Goal: Task Accomplishment & Management: Complete application form

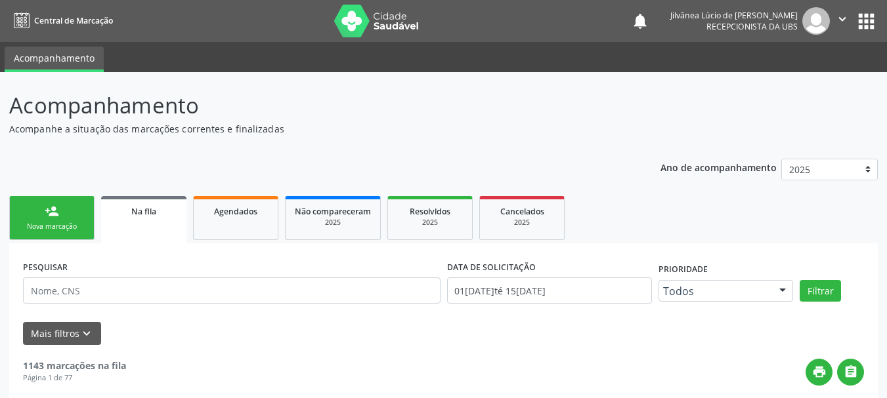
click at [79, 223] on div "Nova marcação" at bounding box center [52, 227] width 66 height 10
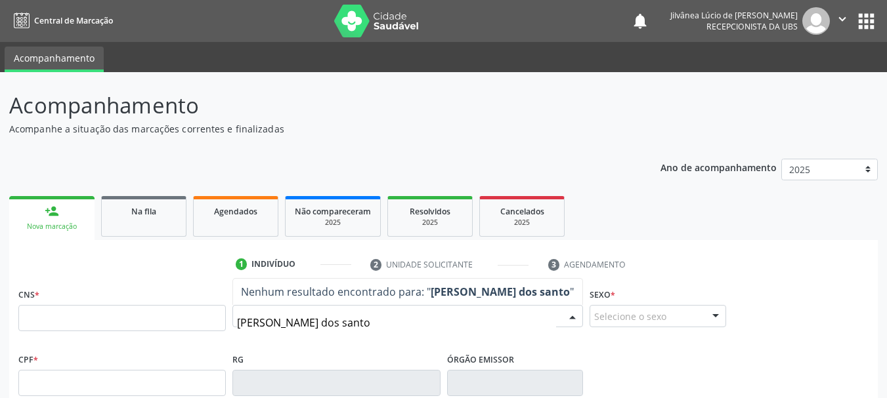
type input "[PERSON_NAME]"
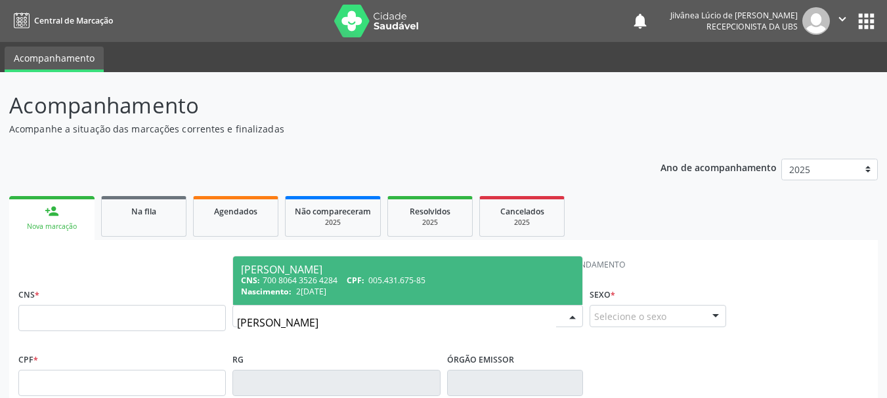
click at [326, 289] on span "2[DATE]" at bounding box center [311, 291] width 30 height 11
type input "700 8064 3526 4284"
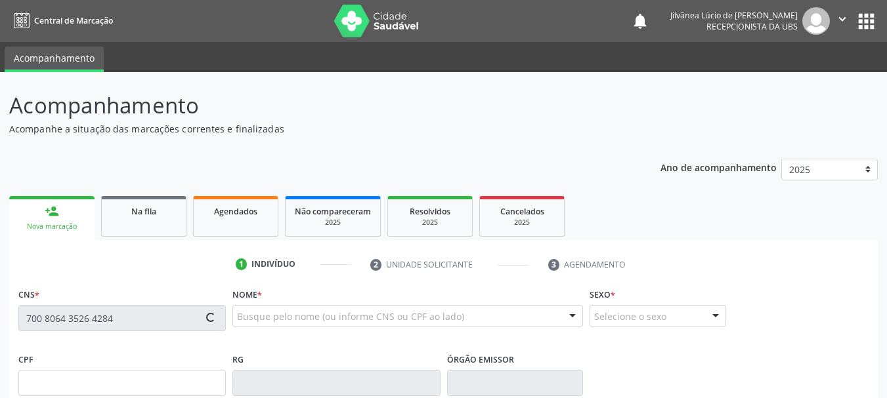
type input "005.431.675-85"
type input "2[DATE]"
type input "[PERSON_NAME]"
type input "[PHONE_NUMBER]"
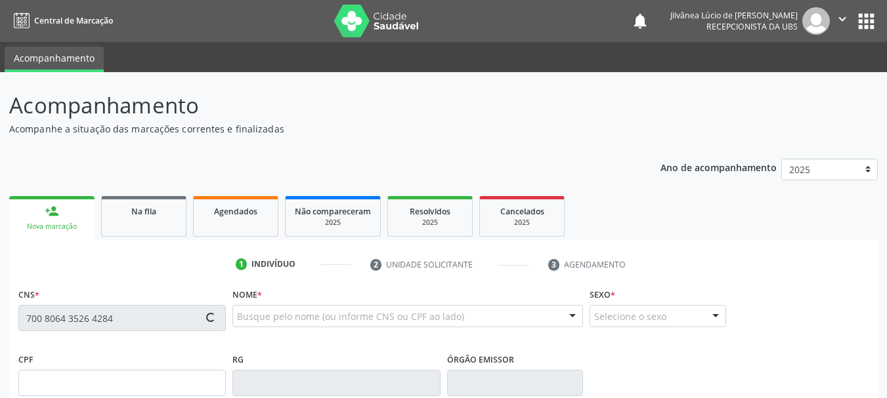
type input "S/N"
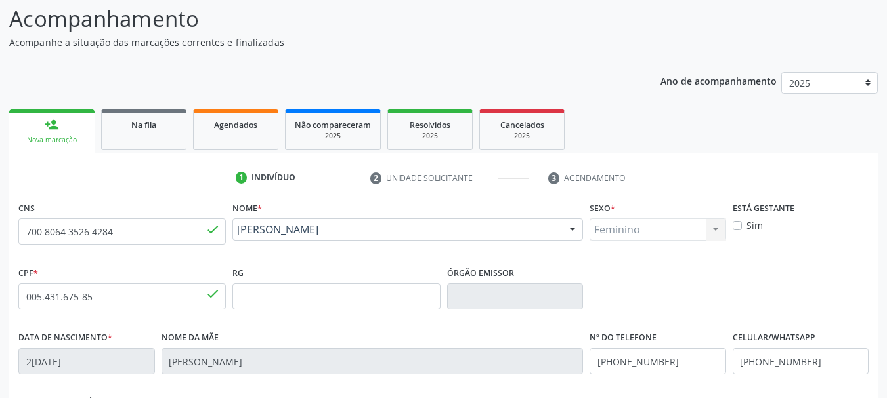
scroll to position [313, 0]
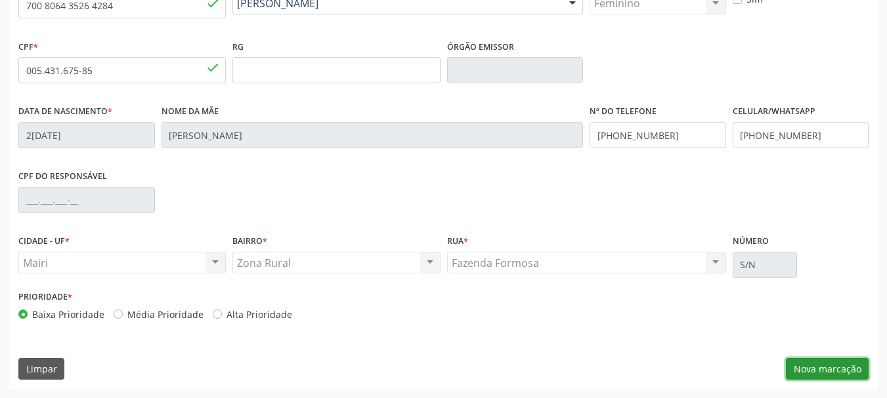
click at [803, 366] on button "Nova marcação" at bounding box center [827, 369] width 83 height 22
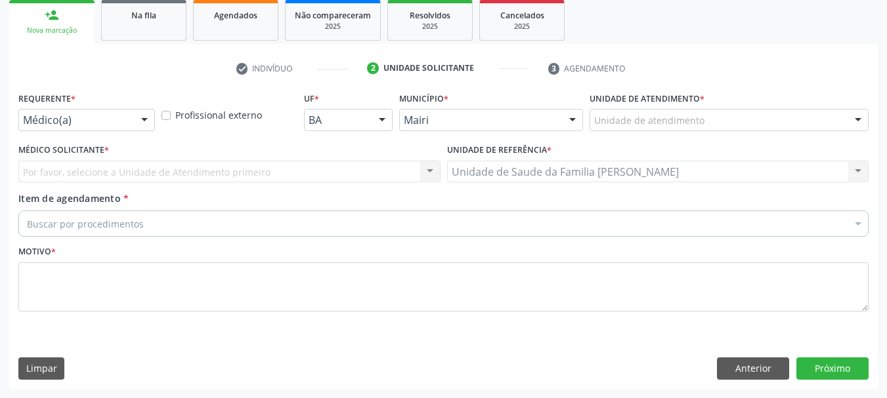
scroll to position [196, 0]
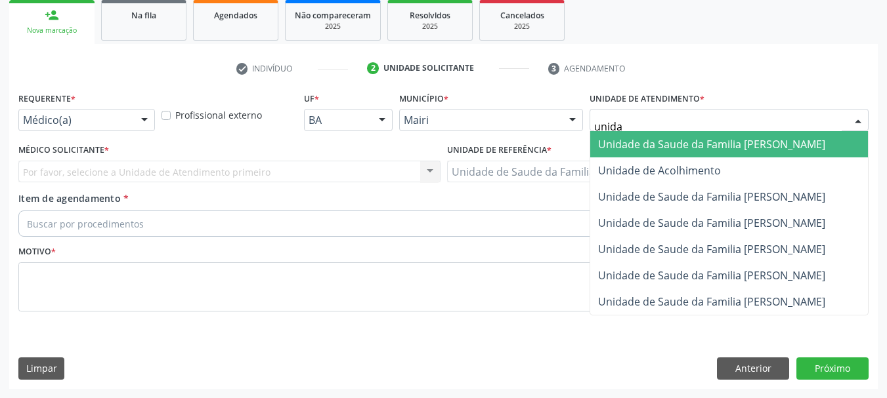
type input "unidad"
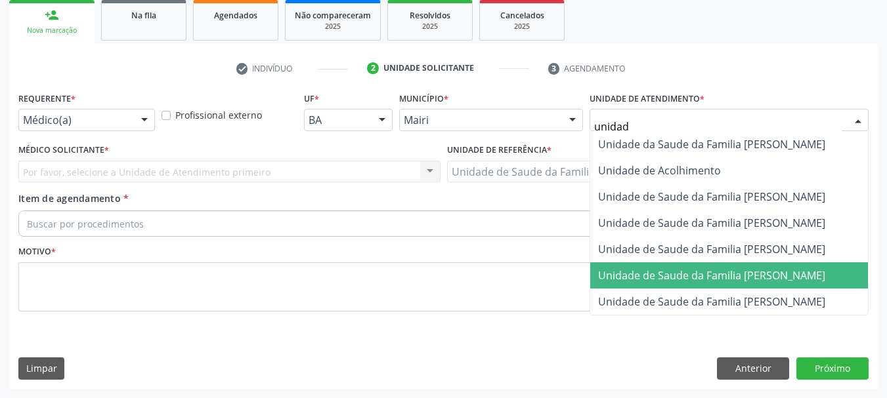
click at [709, 270] on span "Unidade de Saude da Familia [PERSON_NAME]" at bounding box center [711, 275] width 227 height 14
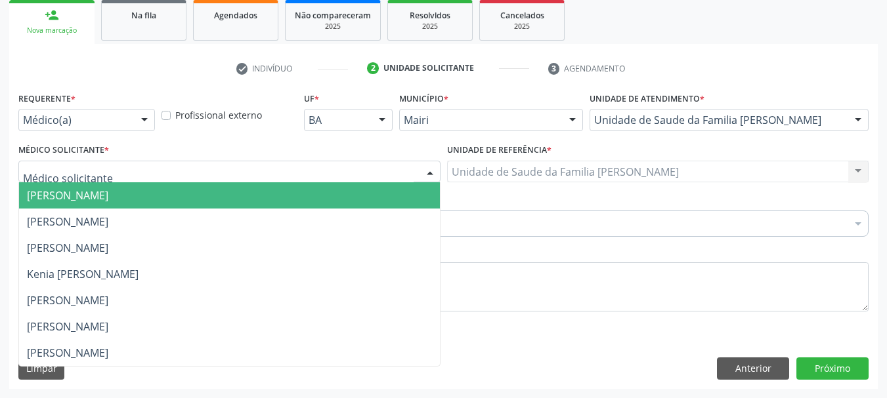
click at [160, 171] on div at bounding box center [229, 172] width 422 height 22
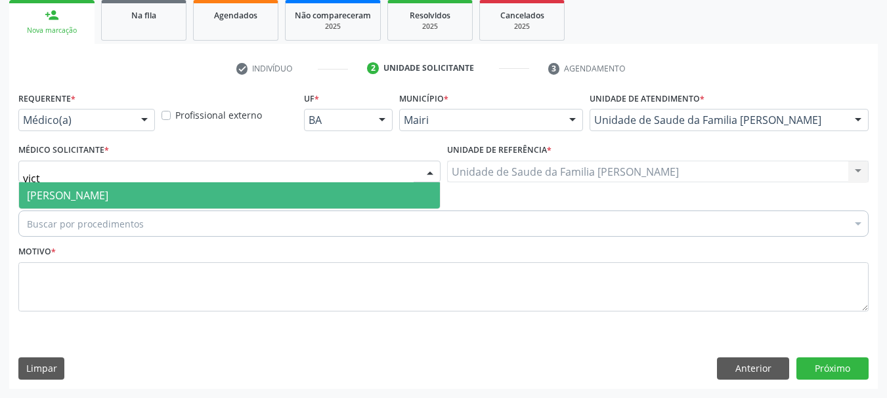
type input "victo"
click at [167, 196] on span "[PERSON_NAME]" at bounding box center [229, 195] width 421 height 26
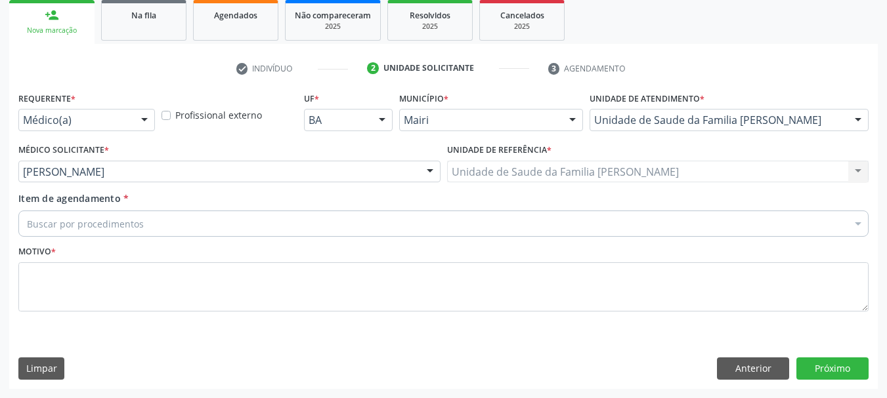
click at [158, 226] on div "Buscar por procedimentos" at bounding box center [443, 224] width 850 height 26
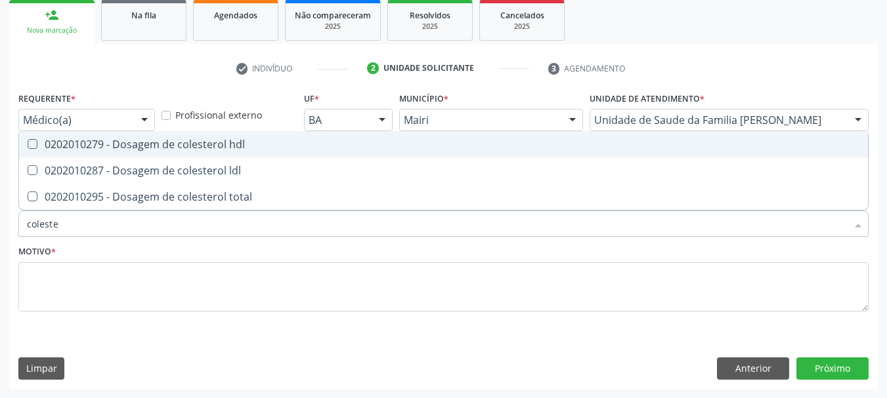
type input "colester"
click at [189, 152] on span "0202010279 - Dosagem de colesterol hdl" at bounding box center [443, 144] width 849 height 26
checkbox hdl "true"
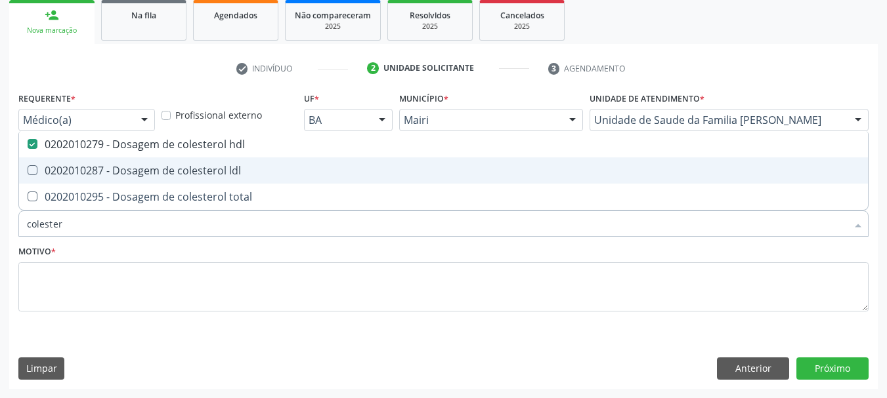
click at [192, 175] on div "0202010287 - Dosagem de colesterol ldl" at bounding box center [443, 170] width 833 height 11
checkbox ldl "true"
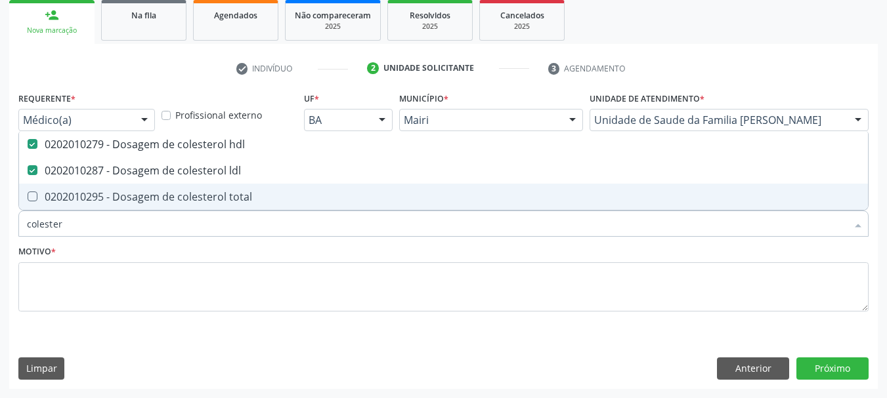
click at [207, 199] on div "0202010295 - Dosagem de colesterol total" at bounding box center [443, 197] width 833 height 11
checkbox total "true"
drag, startPoint x: 88, startPoint y: 226, endPoint x: 0, endPoint y: 230, distance: 88.1
click at [0, 230] on div "Acompanhamento Acompanhe a situação das marcações correntes e finalizadas Relat…" at bounding box center [443, 137] width 887 height 522
type input "c"
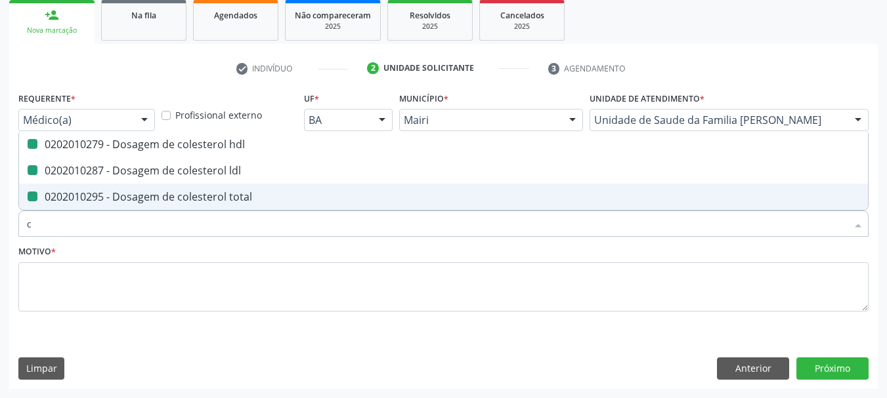
checkbox hdl "false"
checkbox ldl "false"
checkbox total "false"
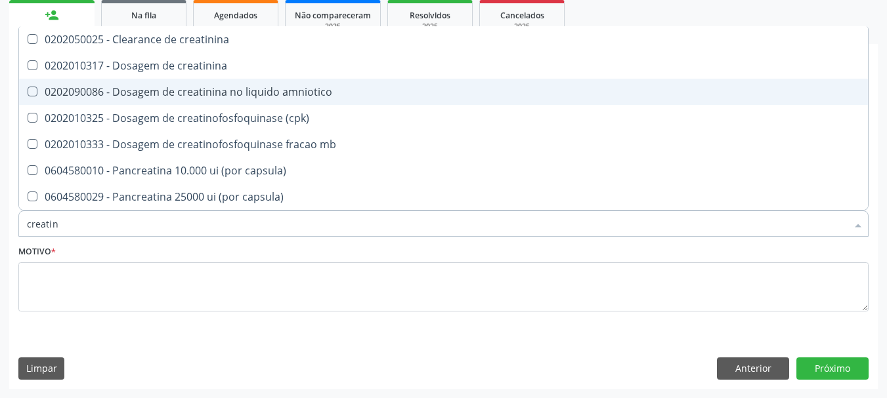
type input "creatini"
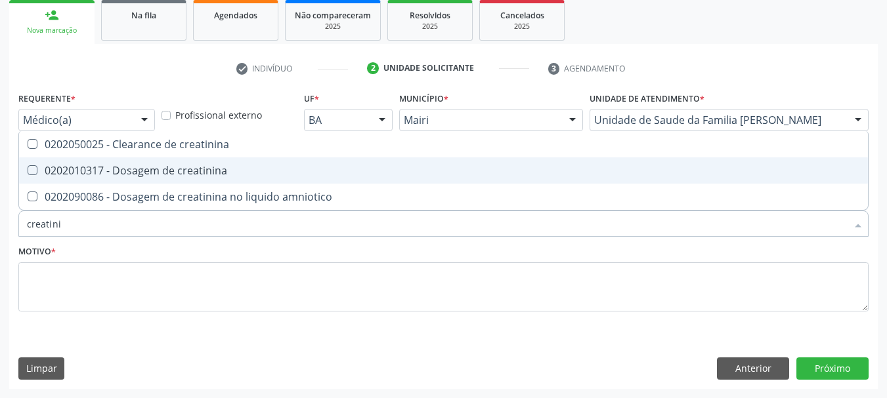
click at [32, 173] on creatinina at bounding box center [33, 170] width 10 height 10
click at [28, 173] on creatinina "checkbox" at bounding box center [23, 170] width 9 height 9
checkbox creatinina "true"
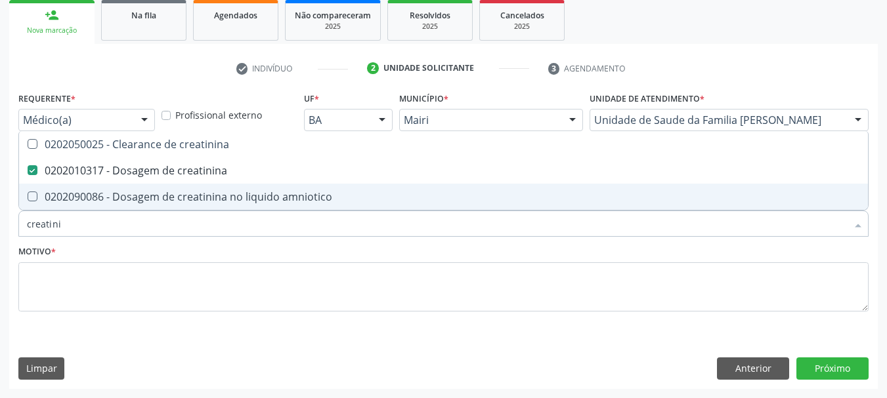
drag, startPoint x: 62, startPoint y: 225, endPoint x: 11, endPoint y: 232, distance: 52.4
click at [11, 232] on div "Requerente * Médico(a) Médico(a) Enfermeiro(a) Paciente Nenhum resultado encont…" at bounding box center [443, 239] width 868 height 300
type input "pot"
checkbox creatinina "false"
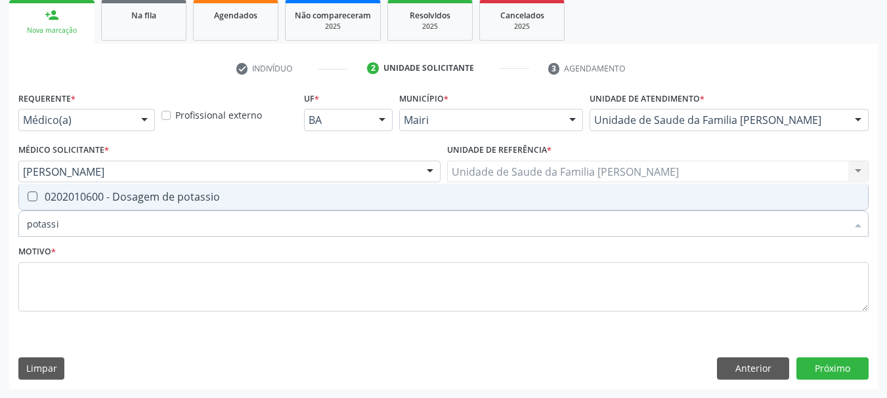
type input "potassio"
click at [43, 196] on div "0202010600 - Dosagem de potassio" at bounding box center [443, 197] width 833 height 11
checkbox potassio "true"
drag, startPoint x: 67, startPoint y: 230, endPoint x: 0, endPoint y: 238, distance: 67.5
click at [0, 238] on div "Acompanhamento Acompanhe a situação das marcações correntes e finalizadas Relat…" at bounding box center [443, 137] width 887 height 522
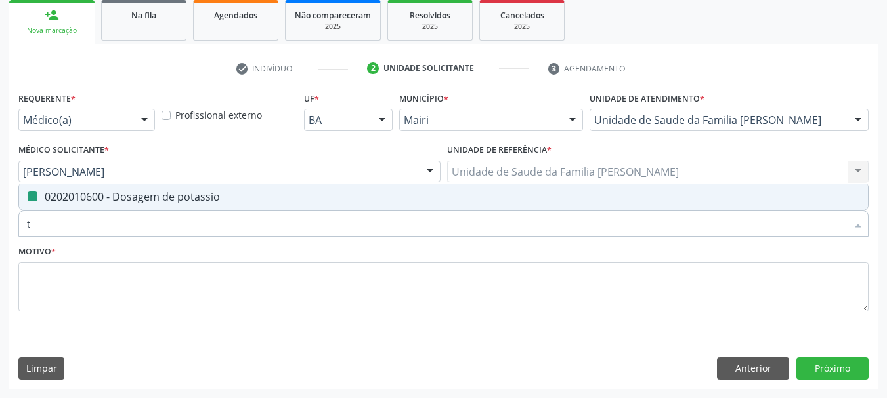
type input "tr"
checkbox potassio "false"
type input "trigli"
click at [56, 194] on div "0202010678 - Dosagem de triglicerideos" at bounding box center [443, 197] width 833 height 11
checkbox triglicerideos "true"
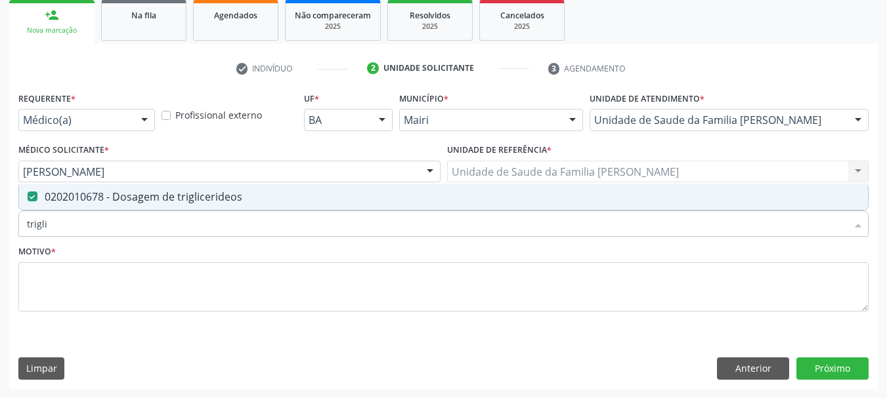
drag, startPoint x: 52, startPoint y: 230, endPoint x: 0, endPoint y: 231, distance: 51.9
click at [0, 231] on div "Acompanhamento Acompanhe a situação das marcações correntes e finalizadas Relat…" at bounding box center [443, 137] width 887 height 522
type input "uri"
checkbox triglicerideos "false"
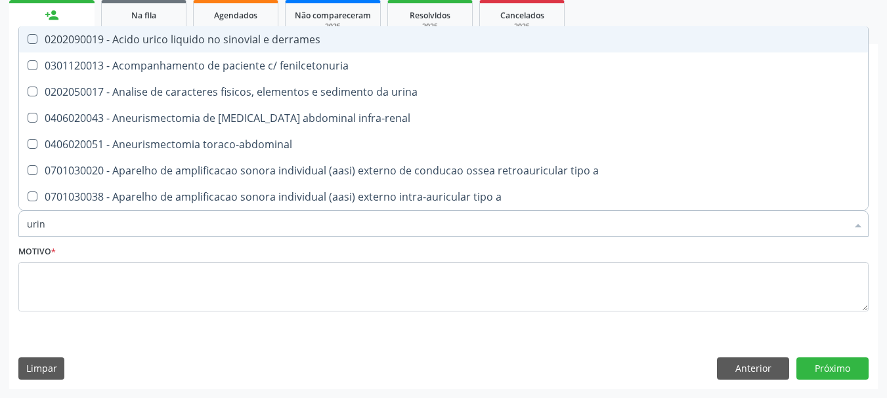
type input "urina"
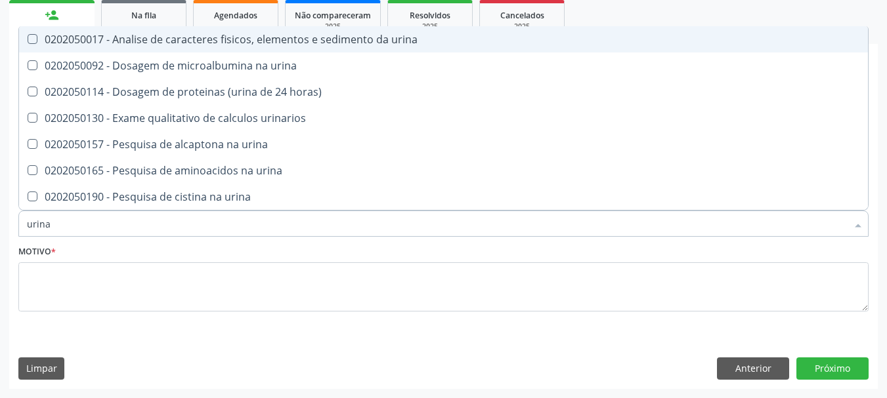
click at [47, 43] on div "0202050017 - Analise de caracteres fisicos, elementos e sedimento da urina" at bounding box center [443, 39] width 833 height 11
checkbox urina "true"
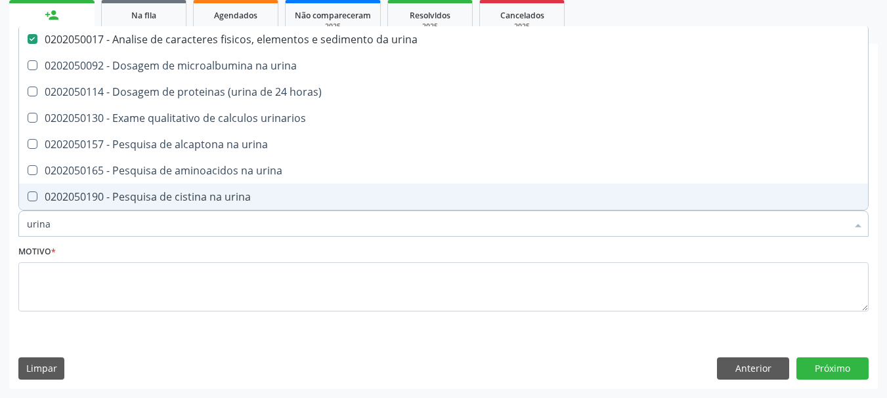
drag, startPoint x: 65, startPoint y: 220, endPoint x: 5, endPoint y: 222, distance: 60.4
click at [5, 222] on div "Acompanhamento Acompanhe a situação das marcações correntes e finalizadas Relat…" at bounding box center [443, 137] width 887 height 522
type input "gl"
checkbox urina "false"
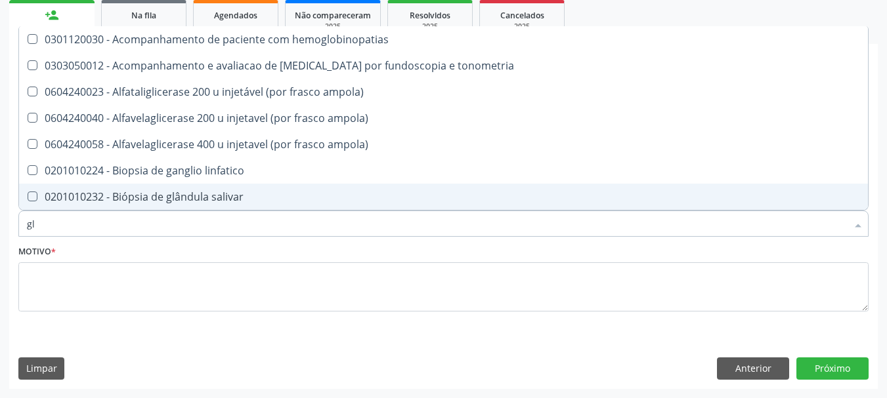
type input "gli"
checkbox globular "true"
type input "glic"
checkbox \(confirmatorio\) "true"
checkbox globular "false"
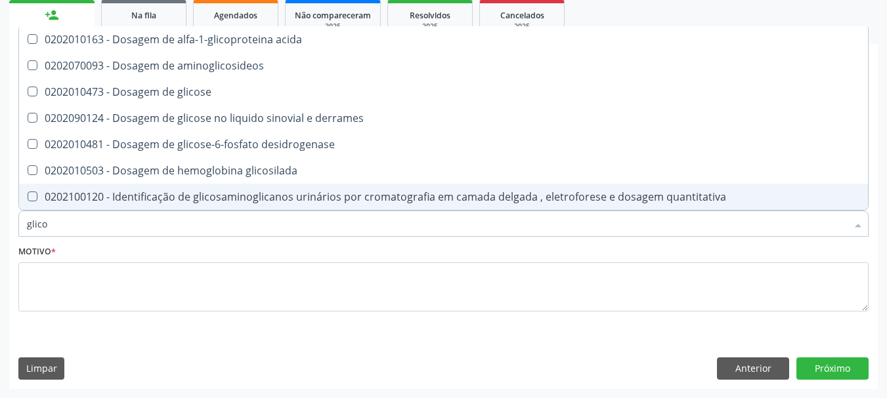
type input "glicos"
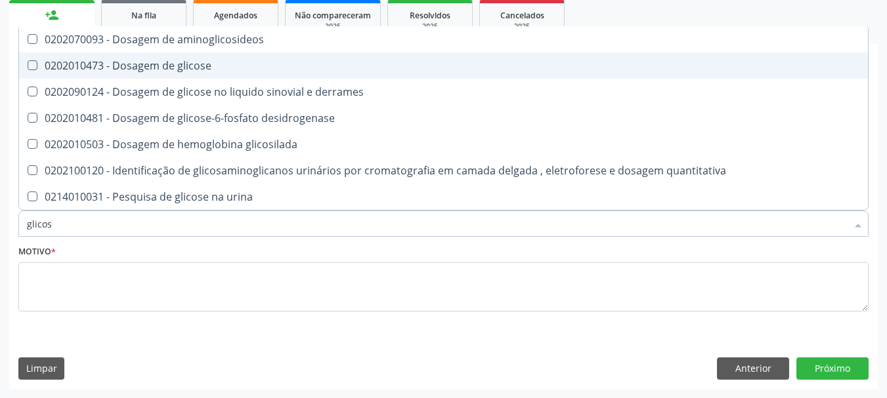
click at [74, 75] on span "0202010473 - Dosagem de glicose" at bounding box center [443, 66] width 849 height 26
checkbox glicose "true"
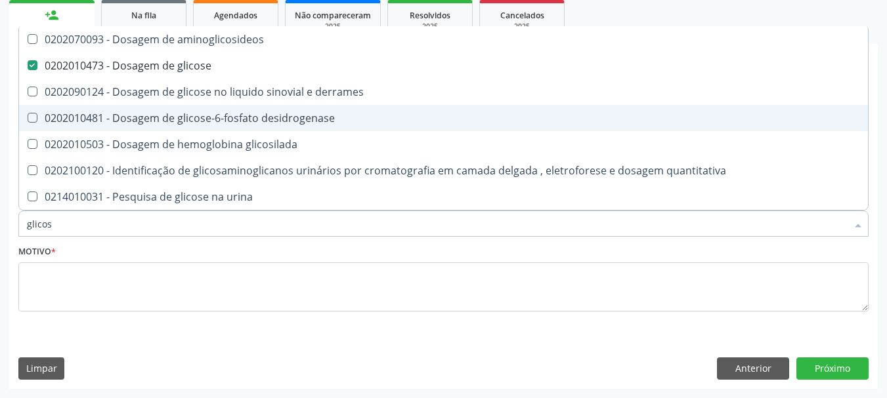
drag, startPoint x: 64, startPoint y: 221, endPoint x: 7, endPoint y: 228, distance: 57.0
click at [7, 228] on div "Acompanhamento Acompanhe a situação das marcações correntes e finalizadas Relat…" at bounding box center [443, 137] width 887 height 522
checkbox glicose "false"
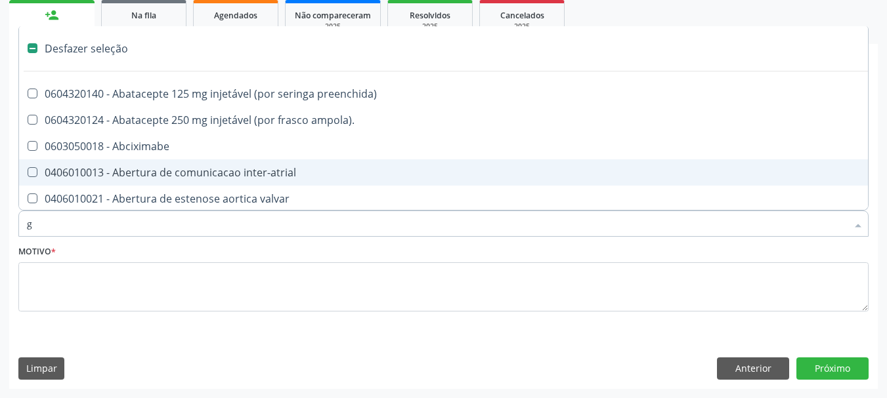
type input "gl"
checkbox queimado "true"
checkbox diálise "true"
checkbox urina "false"
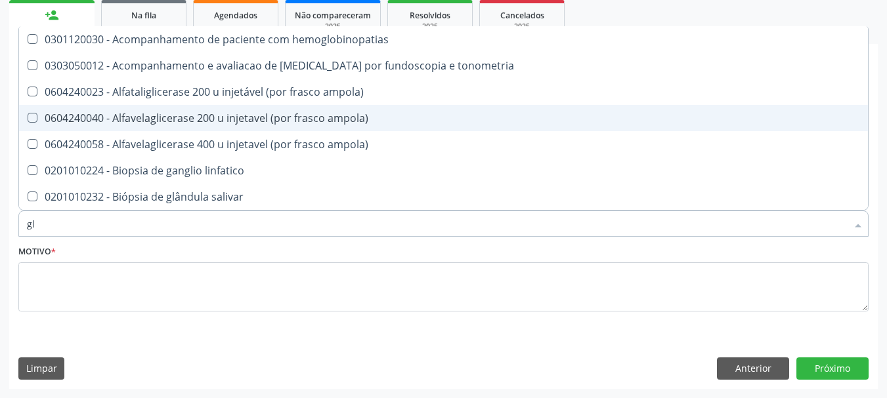
type input "gli"
checkbox campimetria\) "true"
checkbox globular "true"
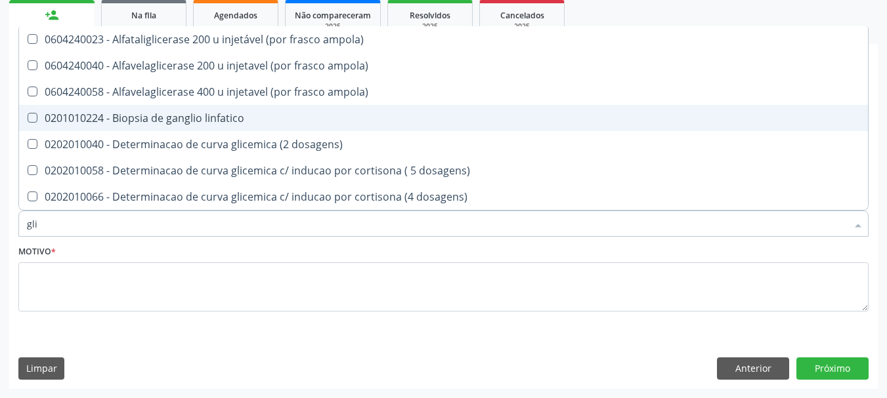
type input "glic"
checkbox aminoglicosideos "true"
checkbox glicose "false"
checkbox glicosilada "true"
checkbox triglicerideos "false"
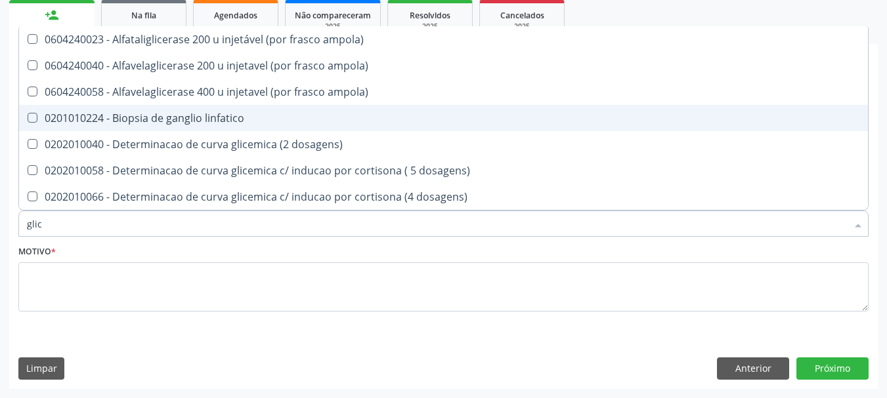
type input "glico"
checkbox ampola\) "true"
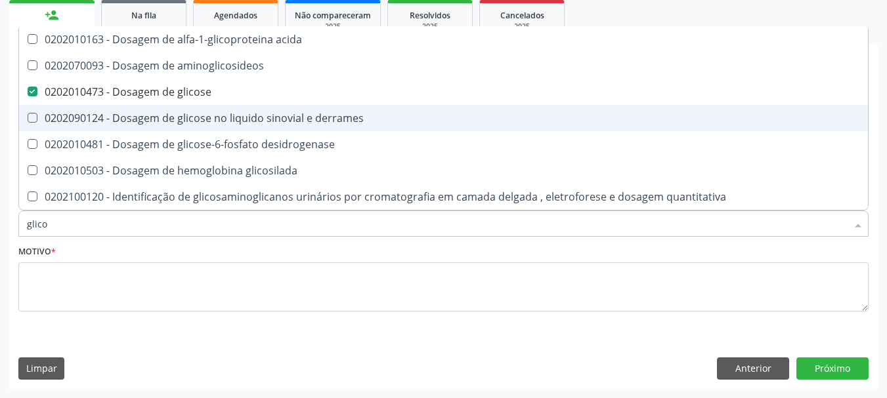
type input "glicos"
checkbox aminoglicosideos "true"
checkbox glicose "false"
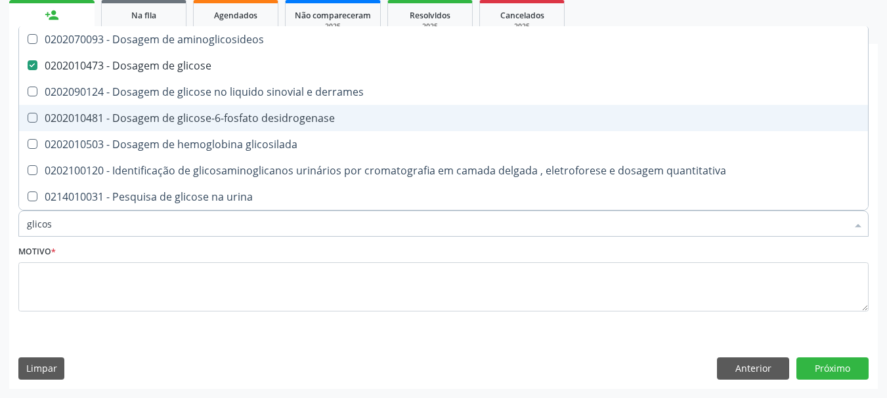
type input "glicosi"
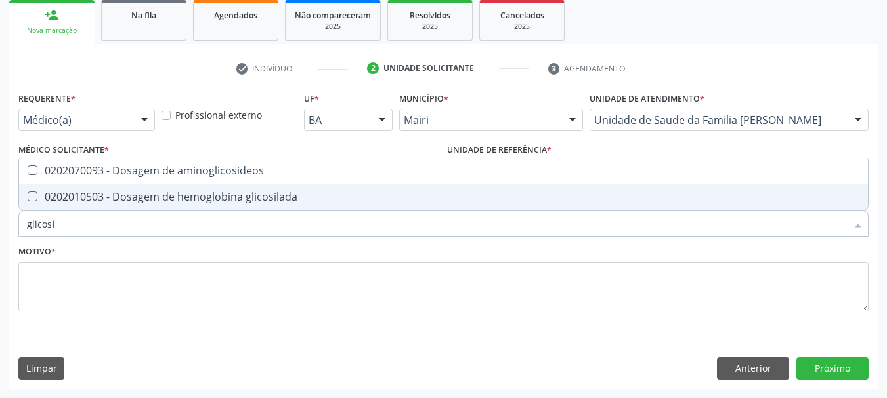
click at [52, 202] on div "0202010503 - Dosagem de hemoglobina glicosilada" at bounding box center [443, 197] width 833 height 11
checkbox glicosilada "true"
drag, startPoint x: 60, startPoint y: 224, endPoint x: 0, endPoint y: 228, distance: 60.6
click at [0, 228] on div "Acompanhamento Acompanhe a situação das marcações correntes e finalizadas Relat…" at bounding box center [443, 137] width 887 height 522
type input "he"
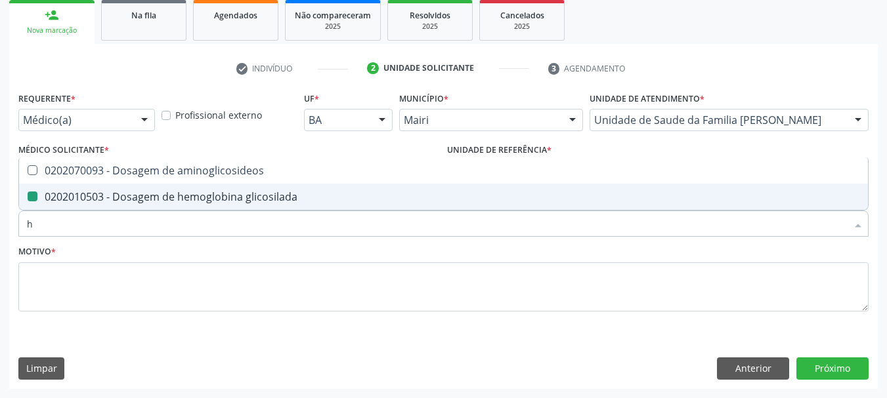
checkbox glicosilada "false"
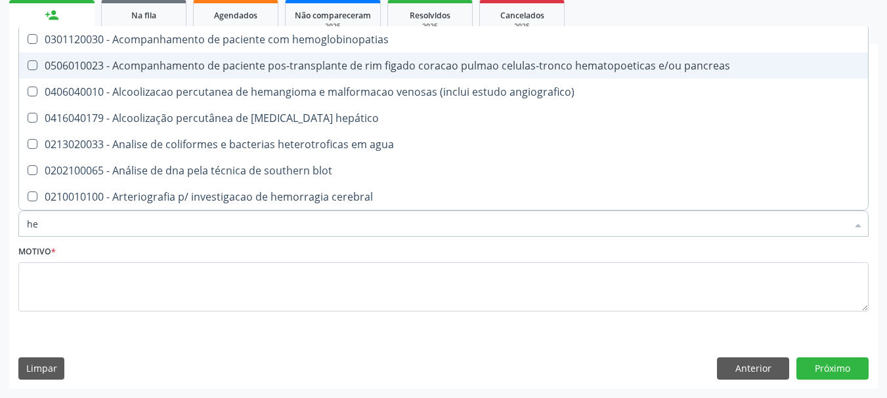
type input "hem"
checkbox radiosotopos\) "true"
checkbox glicosilada "false"
type input "hemo"
checkbox transplante "true"
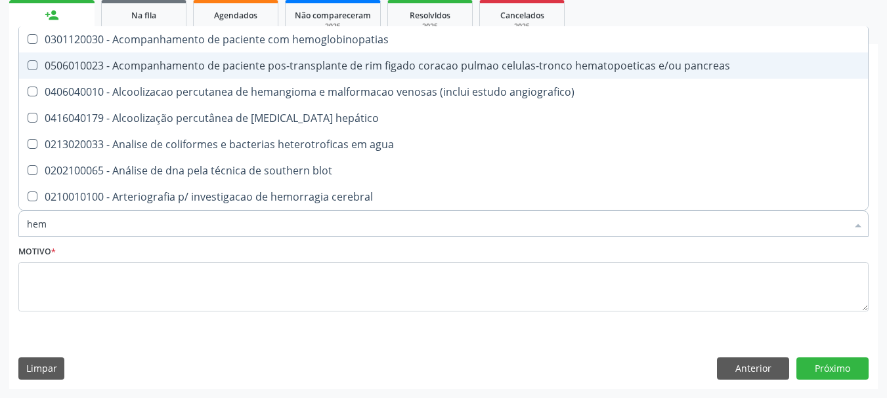
checkbox radiosotopos\) "false"
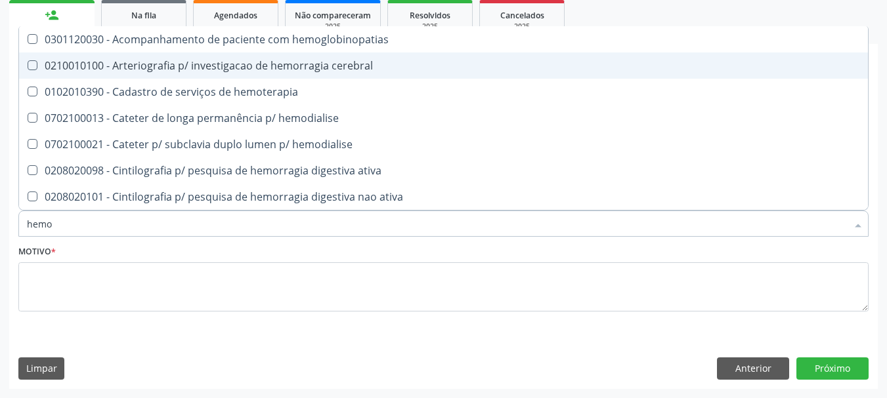
type input "hemog"
checkbox tardio\) "true"
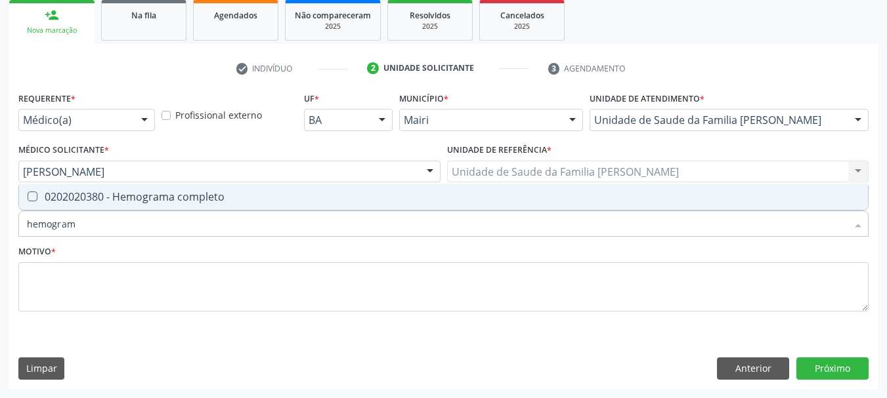
type input "hemograma"
click at [27, 201] on div at bounding box center [24, 197] width 10 height 11
checkbox completo "true"
drag, startPoint x: 85, startPoint y: 230, endPoint x: 0, endPoint y: 228, distance: 85.4
click at [0, 228] on div "Acompanhamento Acompanhe a situação das marcações correntes e finalizadas Relat…" at bounding box center [443, 137] width 887 height 522
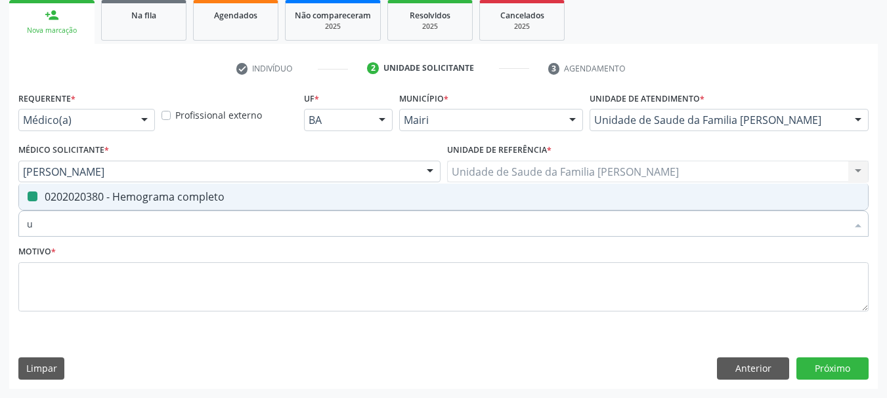
type input "ur"
checkbox completo "false"
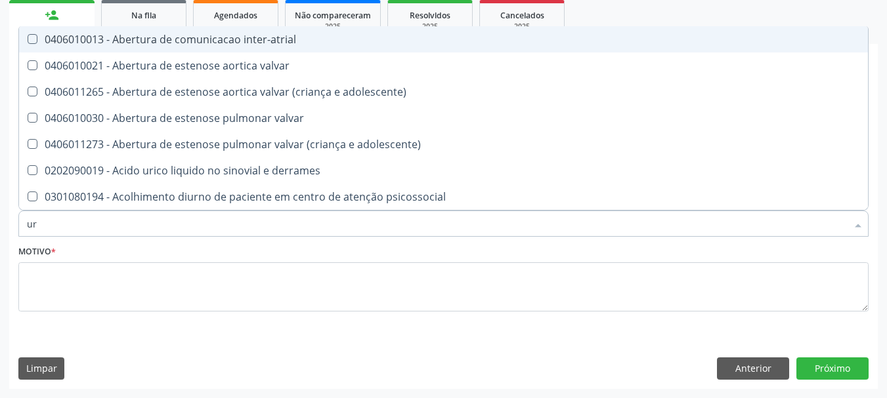
type input "ure"
checkbox urina "false"
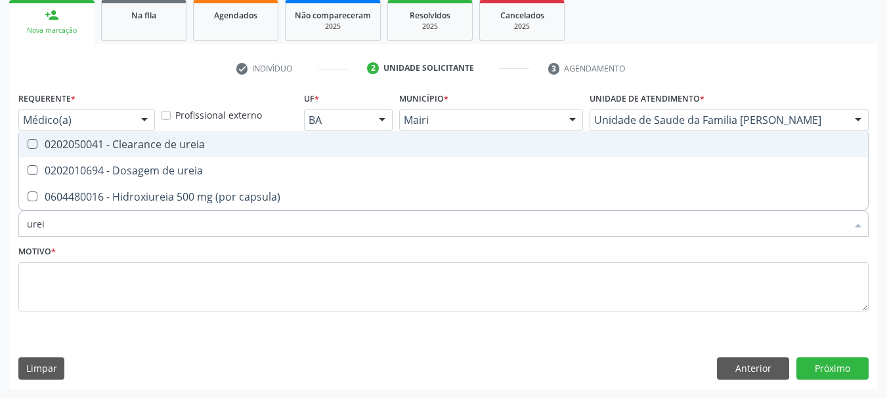
type input "ureia"
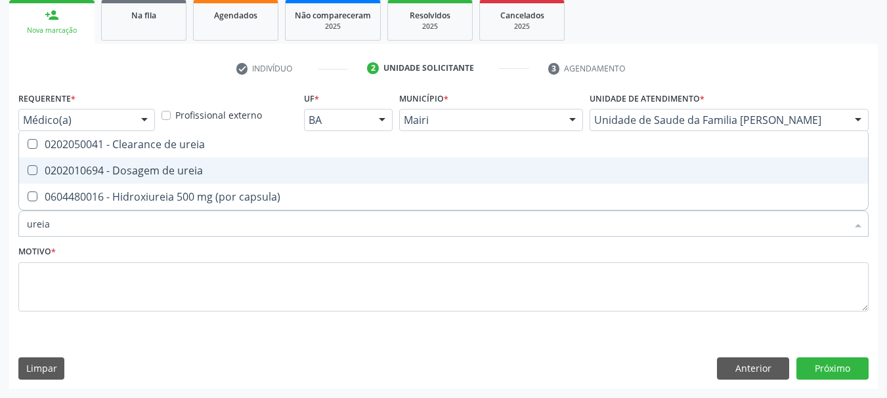
click at [50, 178] on span "0202010694 - Dosagem de ureia" at bounding box center [443, 171] width 849 height 26
checkbox ureia "true"
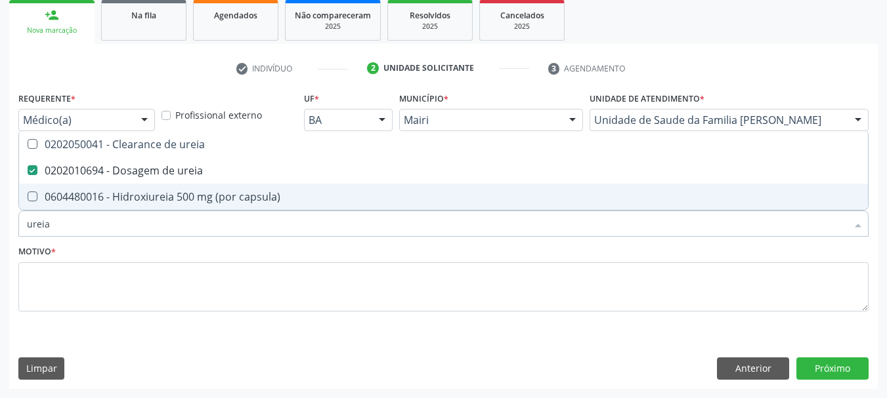
drag, startPoint x: 43, startPoint y: 228, endPoint x: 0, endPoint y: 228, distance: 43.3
click at [0, 228] on div "Acompanhamento Acompanhe a situação das marcações correntes e finalizadas Relat…" at bounding box center [443, 137] width 887 height 522
checkbox ureia "false"
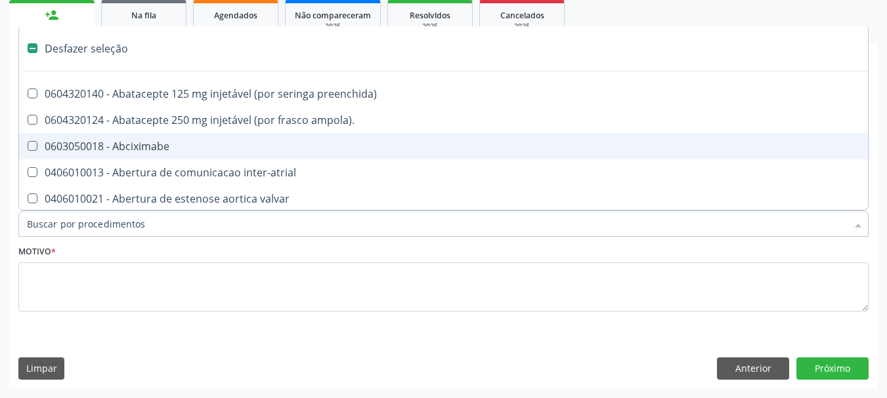
type input "t"
checkbox dedo "true"
checkbox urina "false"
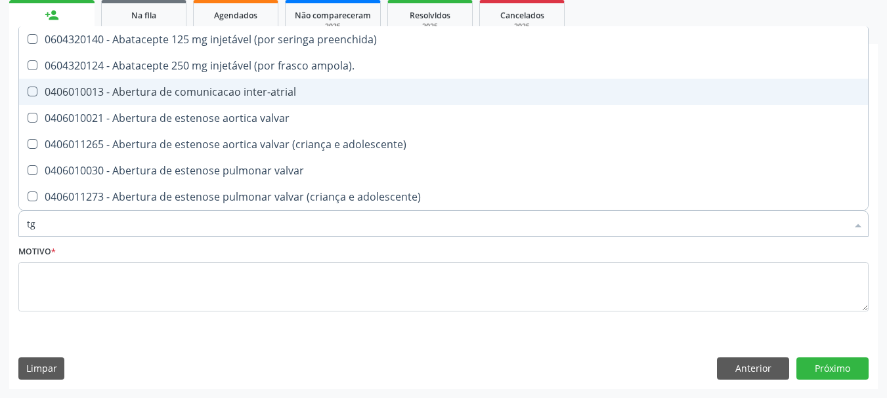
type input "tgo"
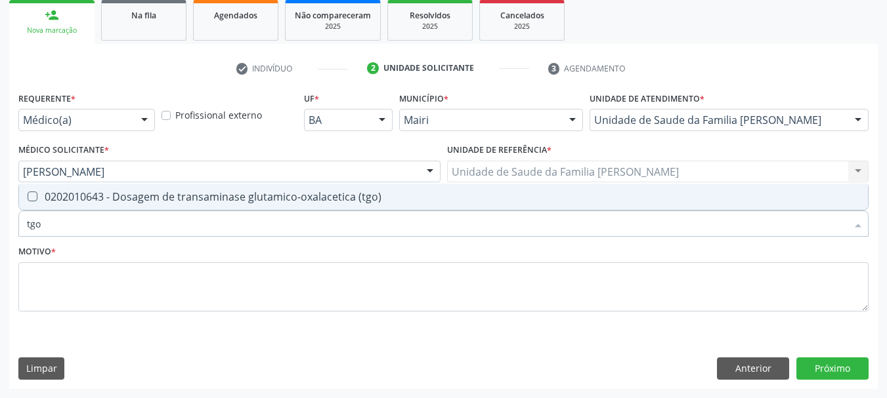
click at [51, 206] on span "0202010643 - Dosagem de transaminase glutamico-oxalacetica (tgo)" at bounding box center [443, 197] width 849 height 26
checkbox \(tgo\) "true"
drag, startPoint x: 68, startPoint y: 223, endPoint x: 0, endPoint y: 224, distance: 68.3
click at [0, 224] on div "Acompanhamento Acompanhe a situação das marcações correntes e finalizadas Relat…" at bounding box center [443, 137] width 887 height 522
type input "tg"
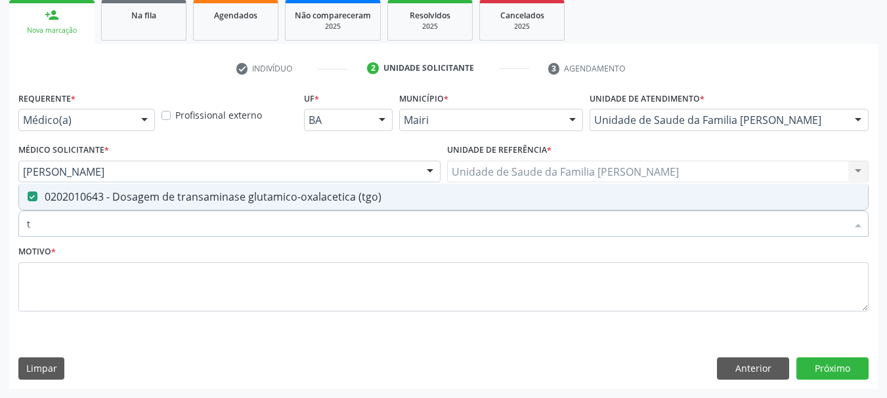
checkbox \(tgo\) "true"
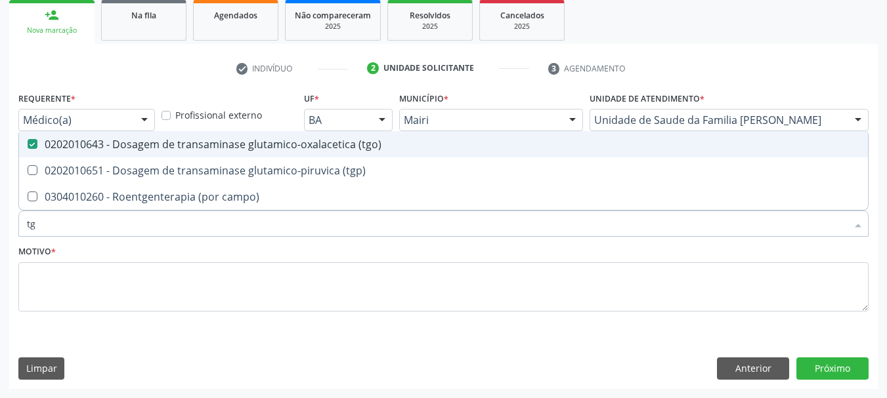
type input "tgp"
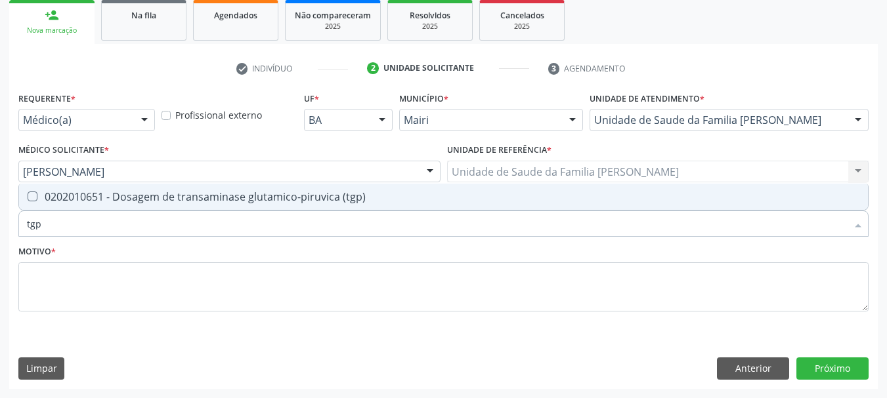
click at [60, 192] on div "0202010651 - Dosagem de transaminase glutamico-piruvica (tgp)" at bounding box center [443, 197] width 833 height 11
checkbox \(tgp\) "true"
drag, startPoint x: 56, startPoint y: 224, endPoint x: 0, endPoint y: 228, distance: 56.0
click at [0, 228] on div "Acompanhamento Acompanhe a situação das marcações correntes e finalizadas Relat…" at bounding box center [443, 137] width 887 height 522
checkbox \(tgp\) "false"
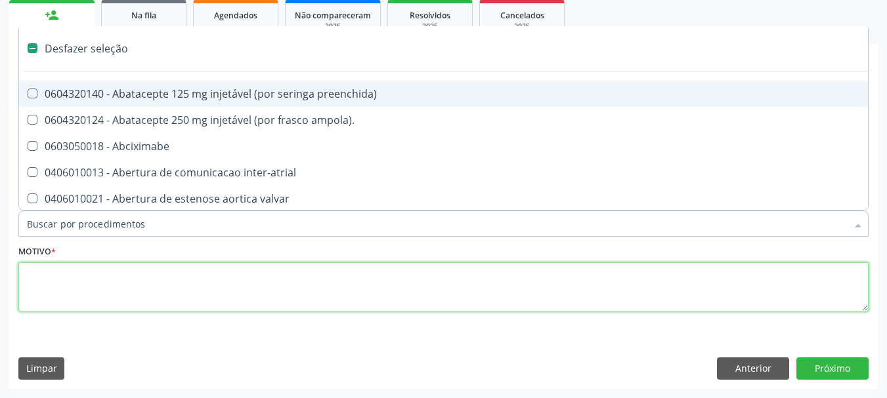
click at [58, 270] on textarea at bounding box center [443, 288] width 850 height 50
checkbox ampola\)\ "true"
checkbox Abciximabe "true"
checkbox inter-atrial "true"
checkbox valvar "true"
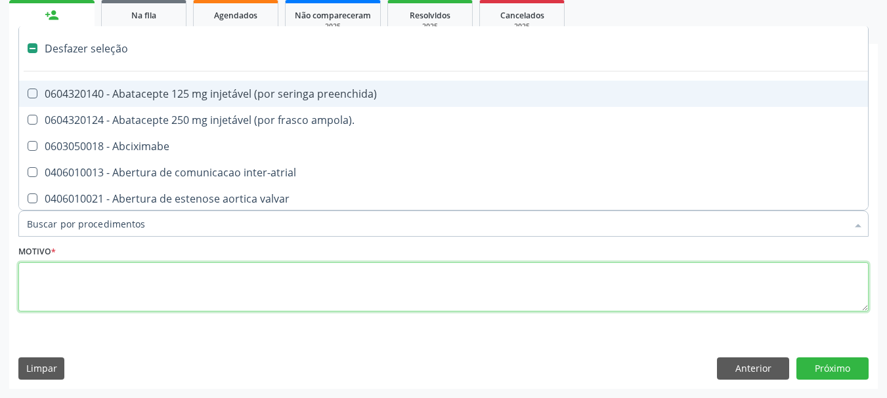
checkbox adolescente\) "true"
checkbox valvar "true"
checkbox adolescente\) "true"
checkbox paciente\) "true"
checkbox dente\) "true"
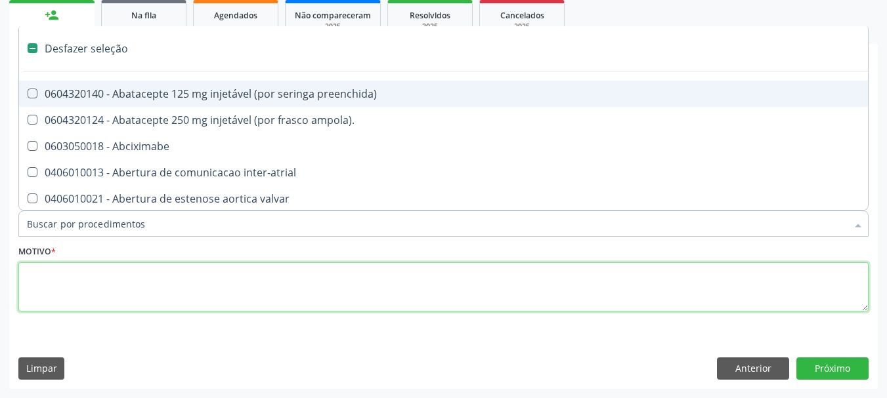
checkbox comprimido\) "true"
checkbox \(dornic\) "true"
checkbox derrames "true"
checkbox capsula\) "true"
checkbox urina "false"
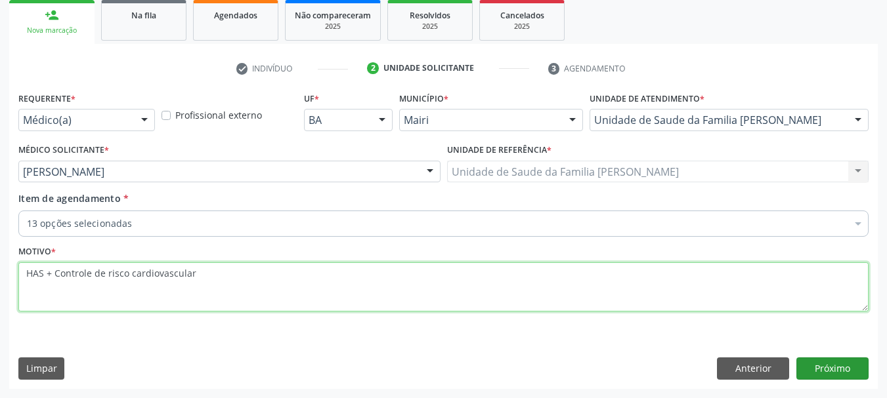
type textarea "HAS + Controle de risco cardiovascular"
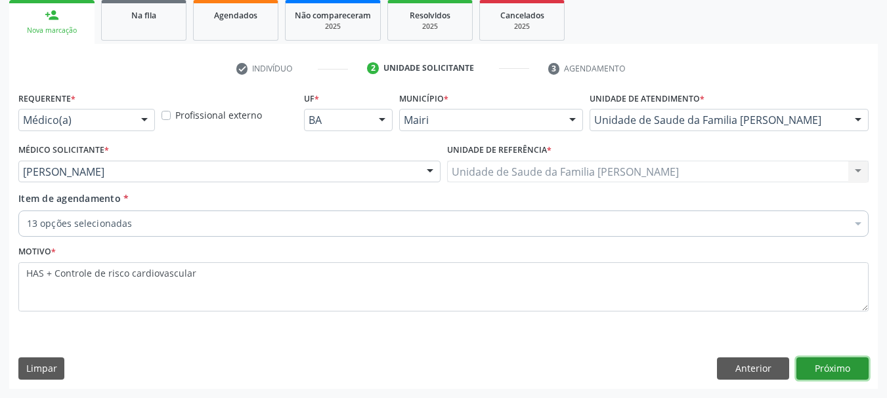
click at [844, 370] on button "Próximo" at bounding box center [832, 369] width 72 height 22
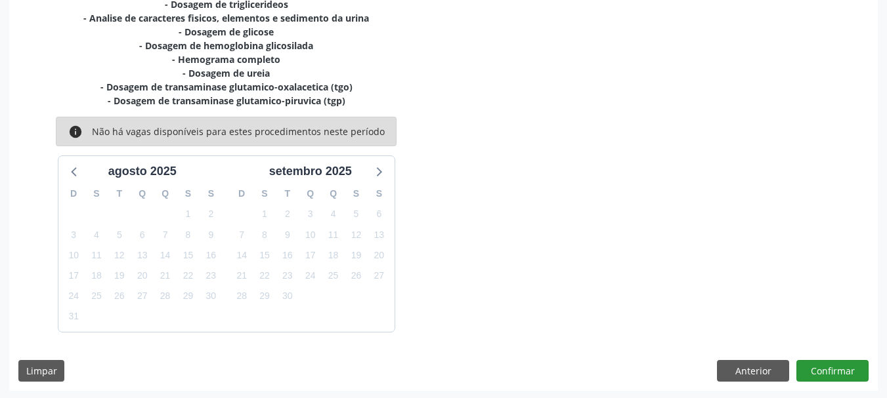
scroll to position [377, 0]
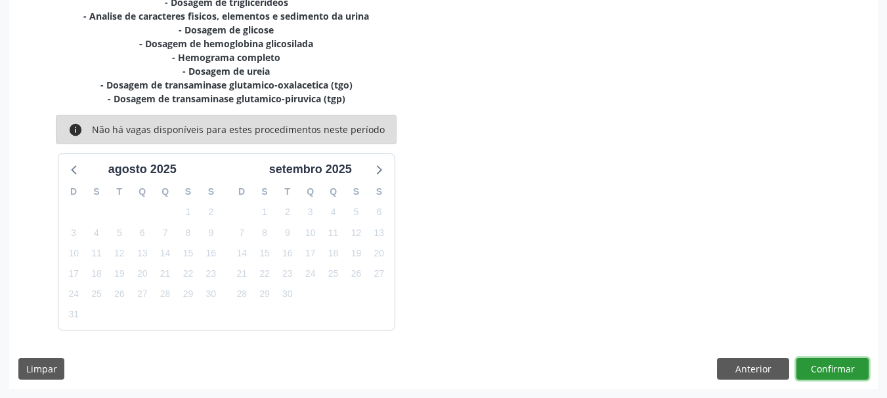
click at [809, 361] on button "Confirmar" at bounding box center [832, 369] width 72 height 22
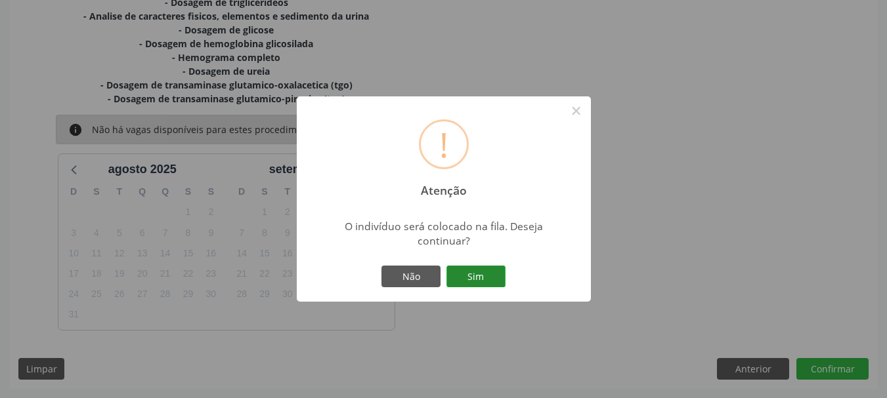
click at [477, 284] on button "Sim" at bounding box center [475, 277] width 59 height 22
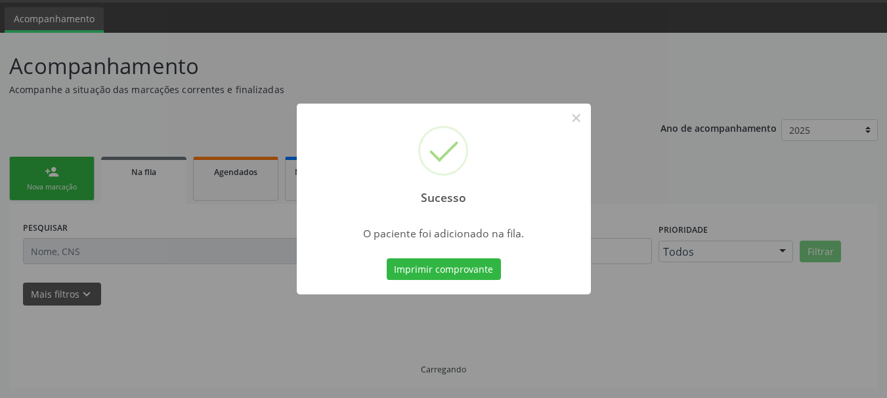
scroll to position [39, 0]
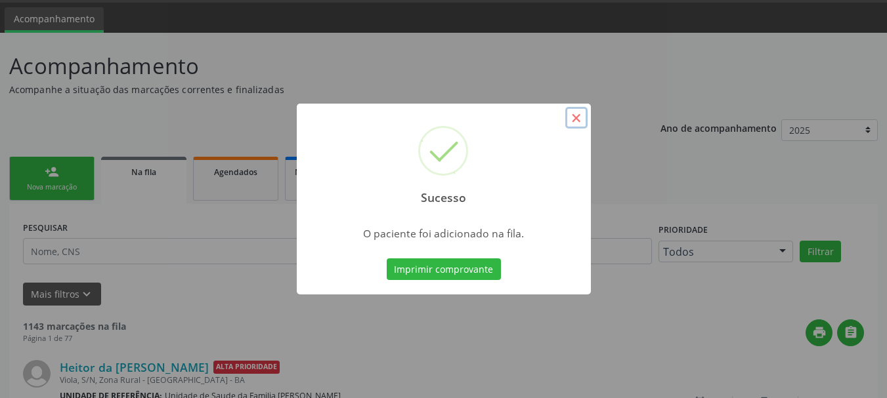
click at [575, 115] on button "×" at bounding box center [576, 118] width 22 height 22
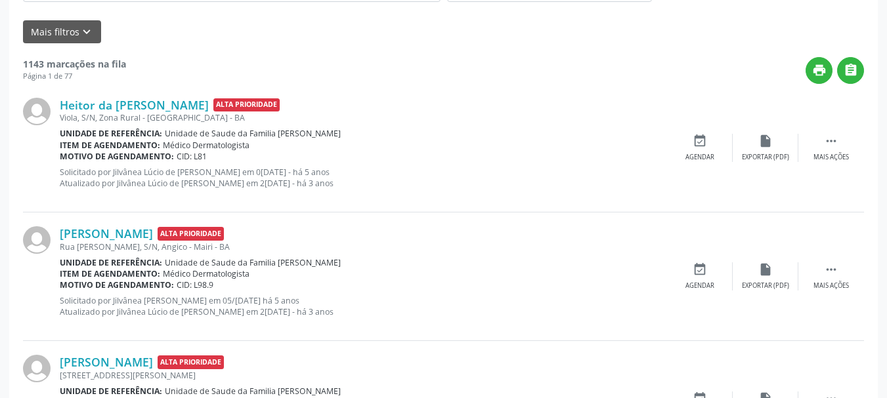
scroll to position [0, 0]
